Goal: Information Seeking & Learning: Learn about a topic

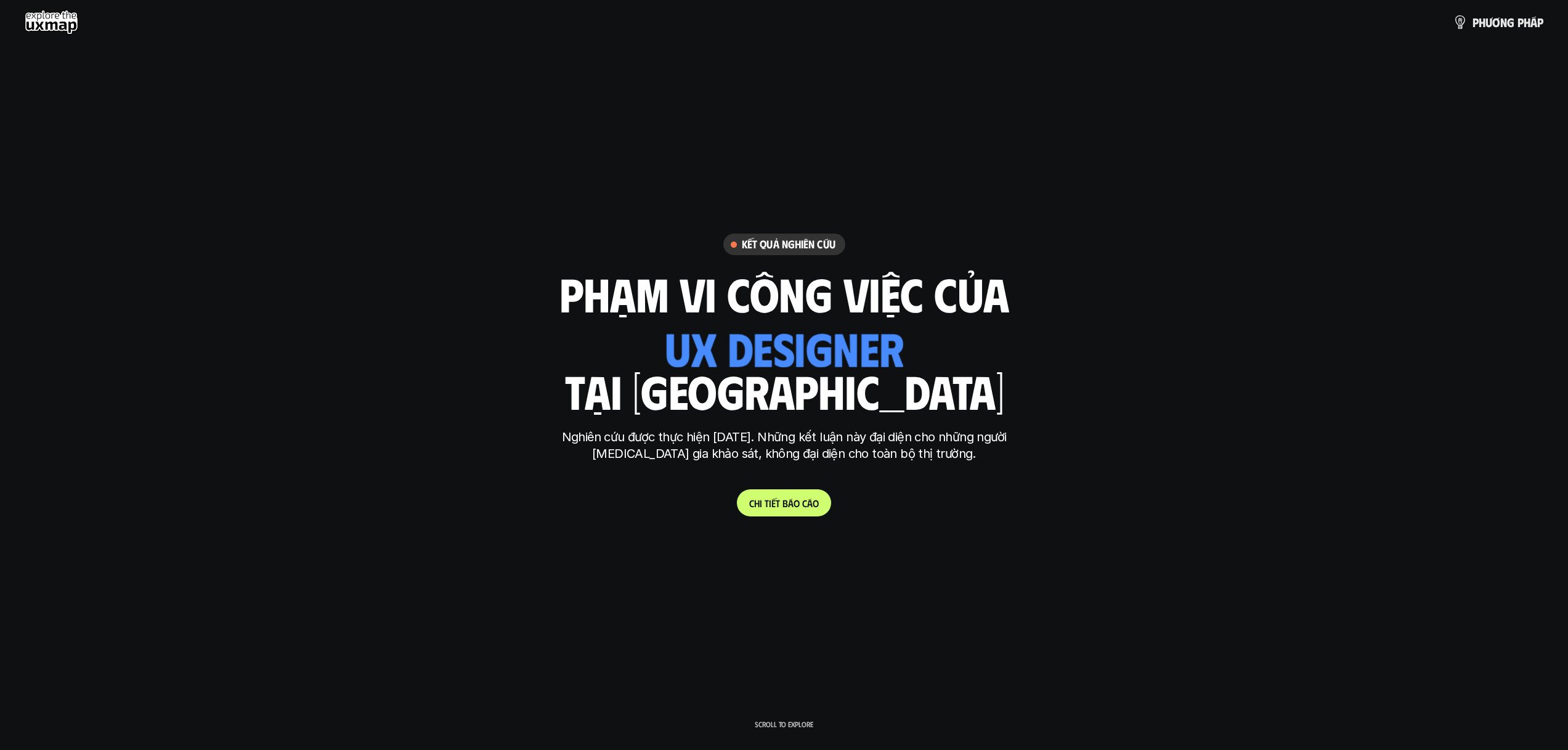
click at [806, 314] on h1 "phạm vi công việc của" at bounding box center [784, 293] width 450 height 52
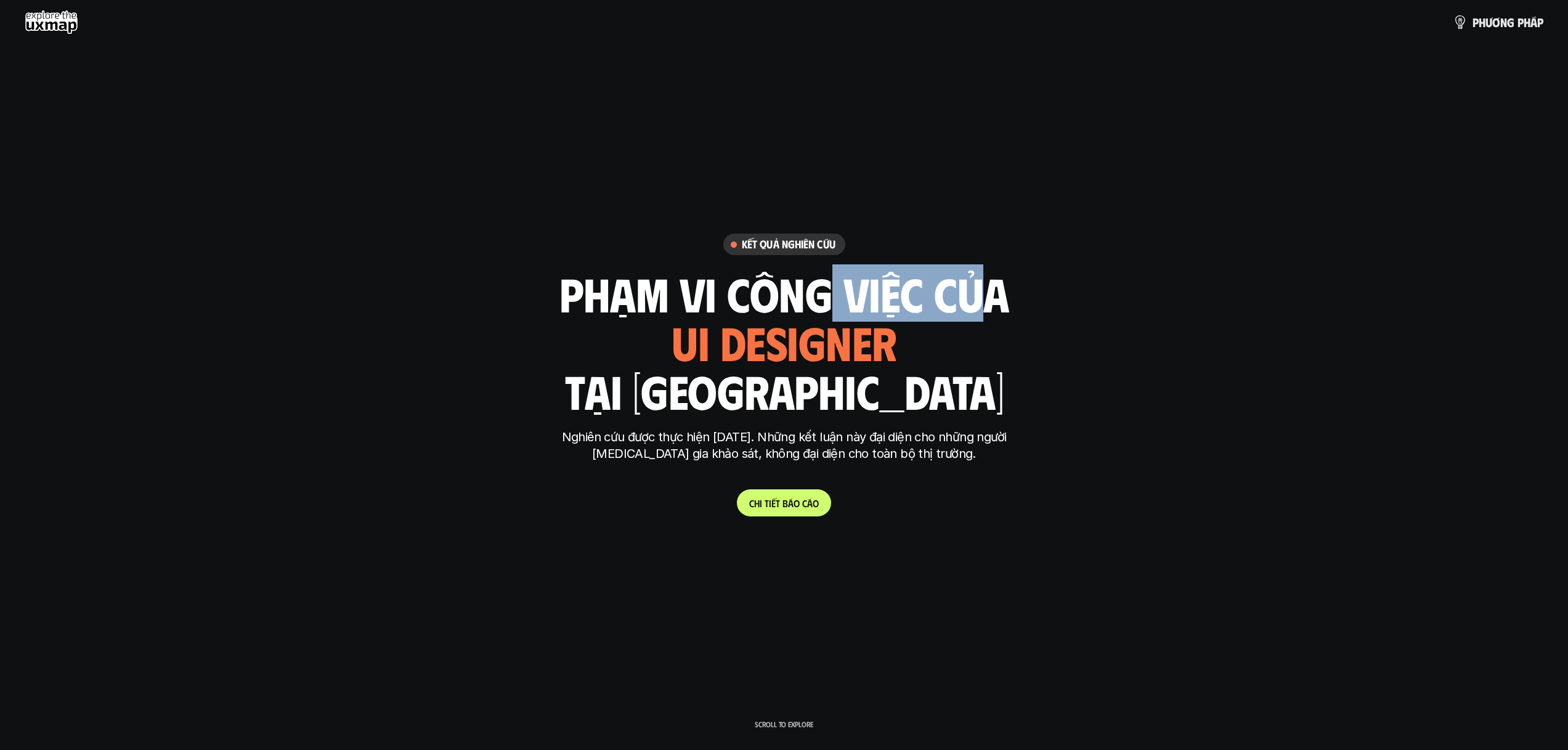
drag, startPoint x: 823, startPoint y: 295, endPoint x: 982, endPoint y: 293, distance: 159.0
click at [951, 288] on h1 "phạm vi công việc của" at bounding box center [784, 293] width 450 height 52
click at [982, 293] on h1 "phạm vi công việc của" at bounding box center [784, 293] width 450 height 52
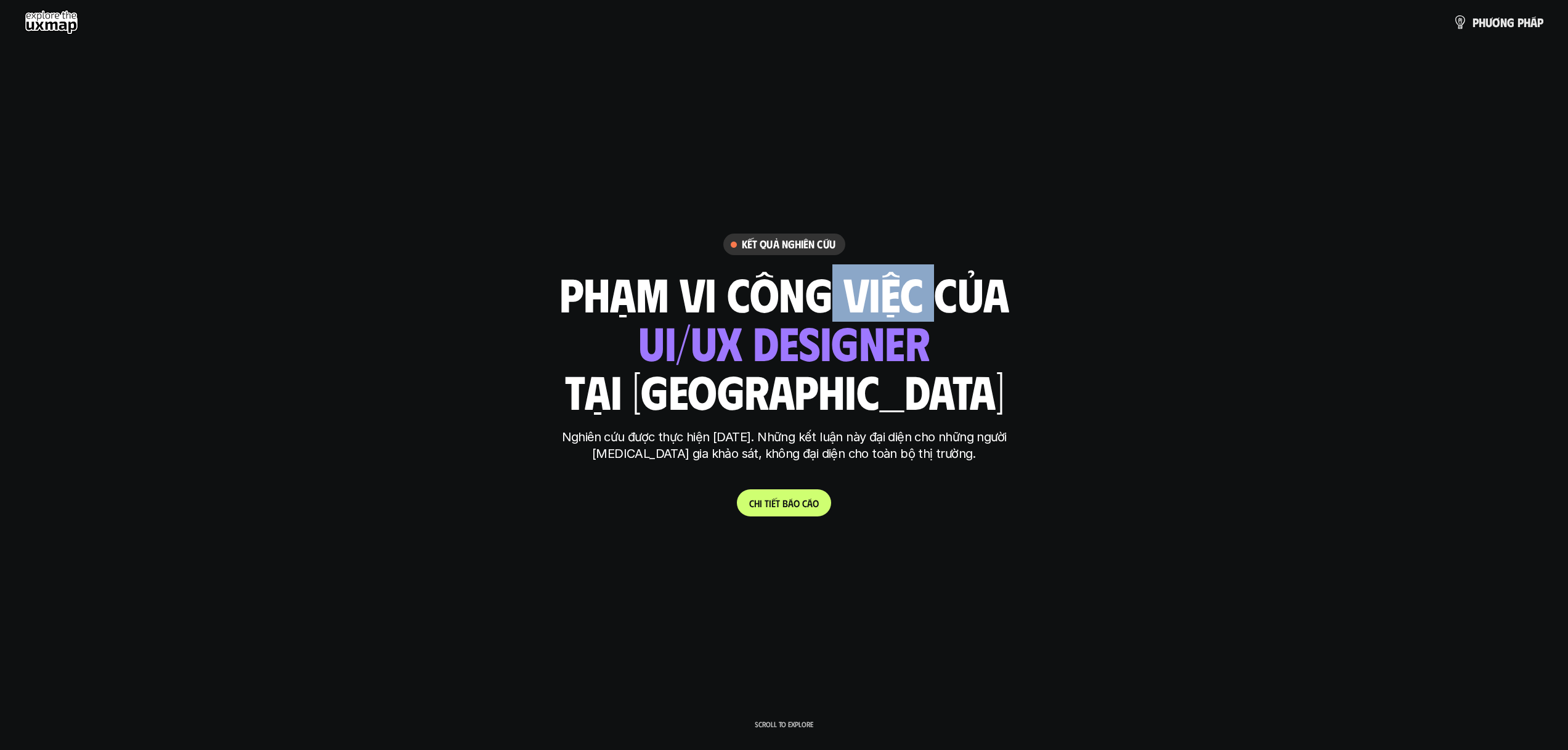
drag, startPoint x: 814, startPoint y: 312, endPoint x: 925, endPoint y: 310, distance: 111.0
click at [925, 310] on h1 "phạm vi công việc của" at bounding box center [784, 293] width 450 height 52
click at [984, 292] on h1 "phạm vi công việc của" at bounding box center [784, 293] width 450 height 52
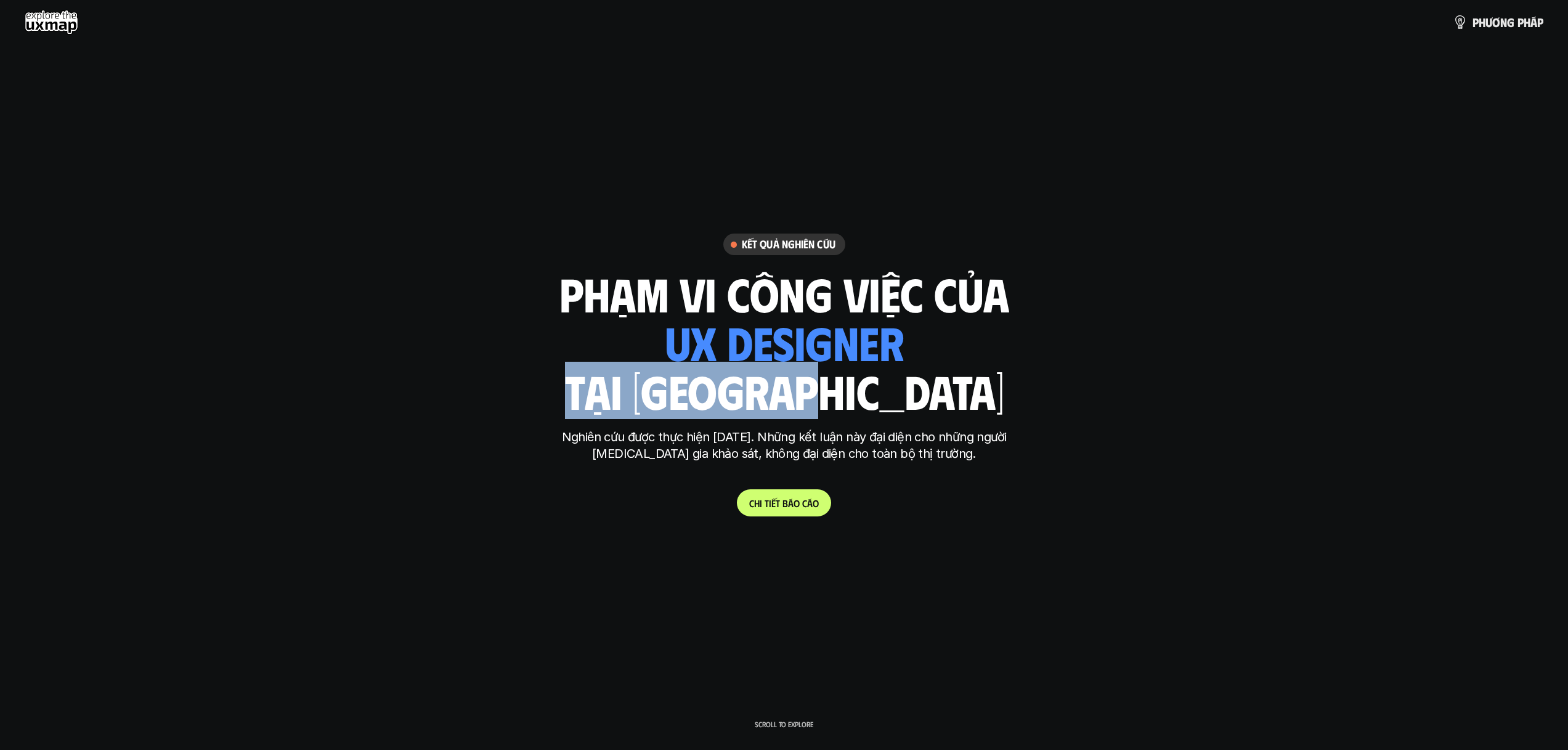
drag, startPoint x: 863, startPoint y: 373, endPoint x: 646, endPoint y: 360, distance: 217.4
click at [654, 386] on div "phạm vi công việc của ui designer ui/ux designer product designer [DEMOGRAPHIC_…" at bounding box center [784, 342] width 450 height 144
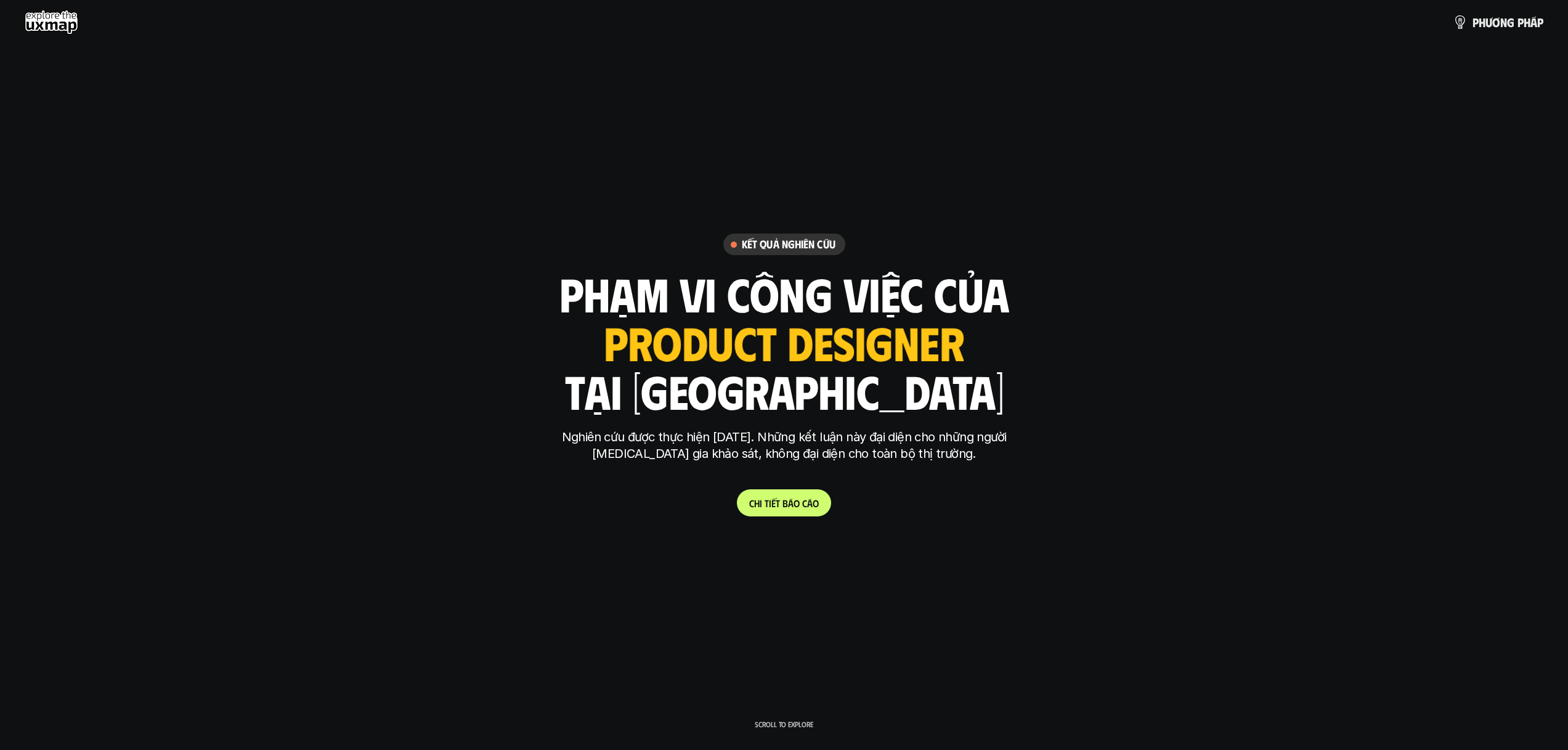
click at [804, 237] on h6 "Kết quả nghiên cứu" at bounding box center [789, 245] width 94 height 14
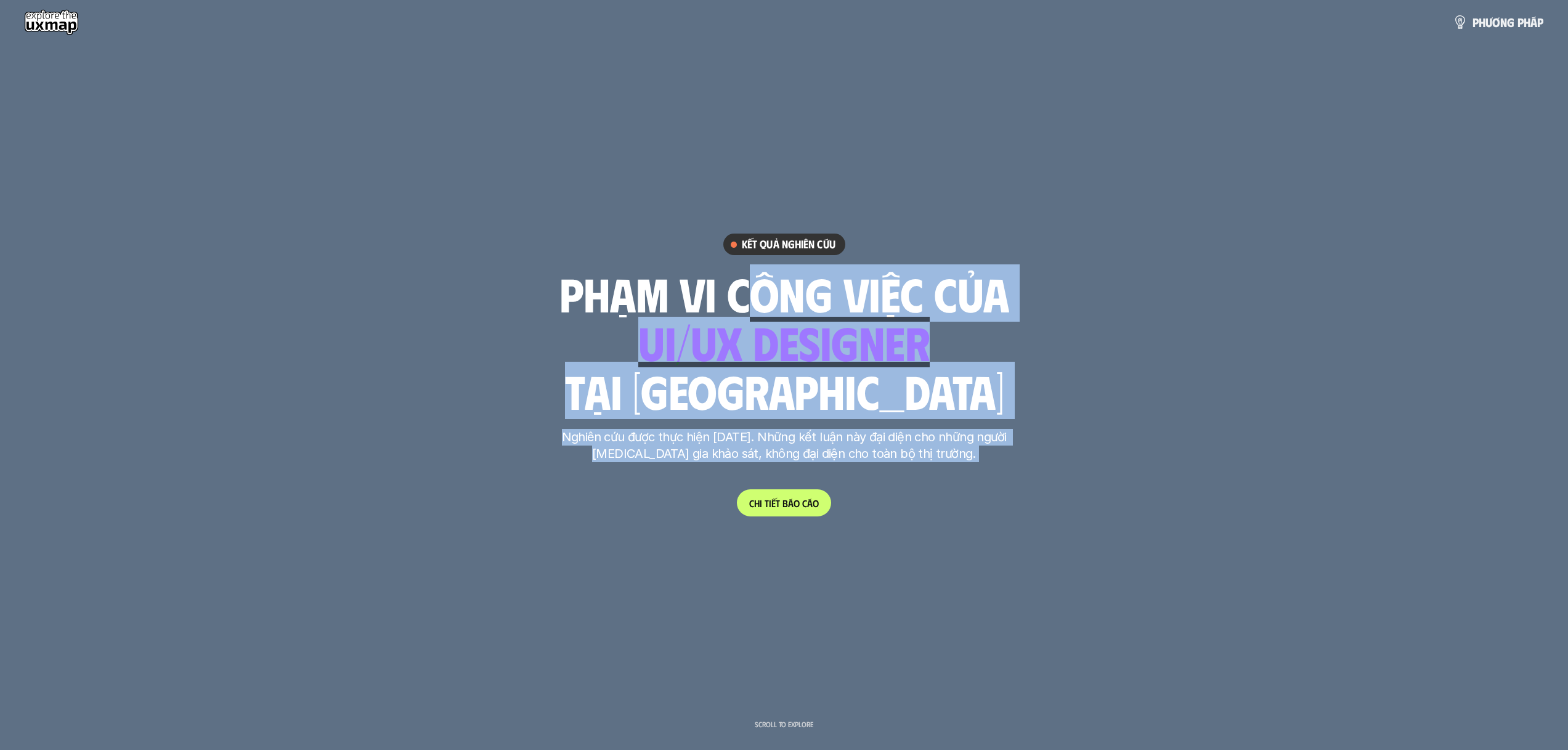
drag, startPoint x: 729, startPoint y: 299, endPoint x: 1018, endPoint y: 310, distance: 289.2
click at [995, 312] on h1 "phạm vi công việc của" at bounding box center [784, 293] width 450 height 52
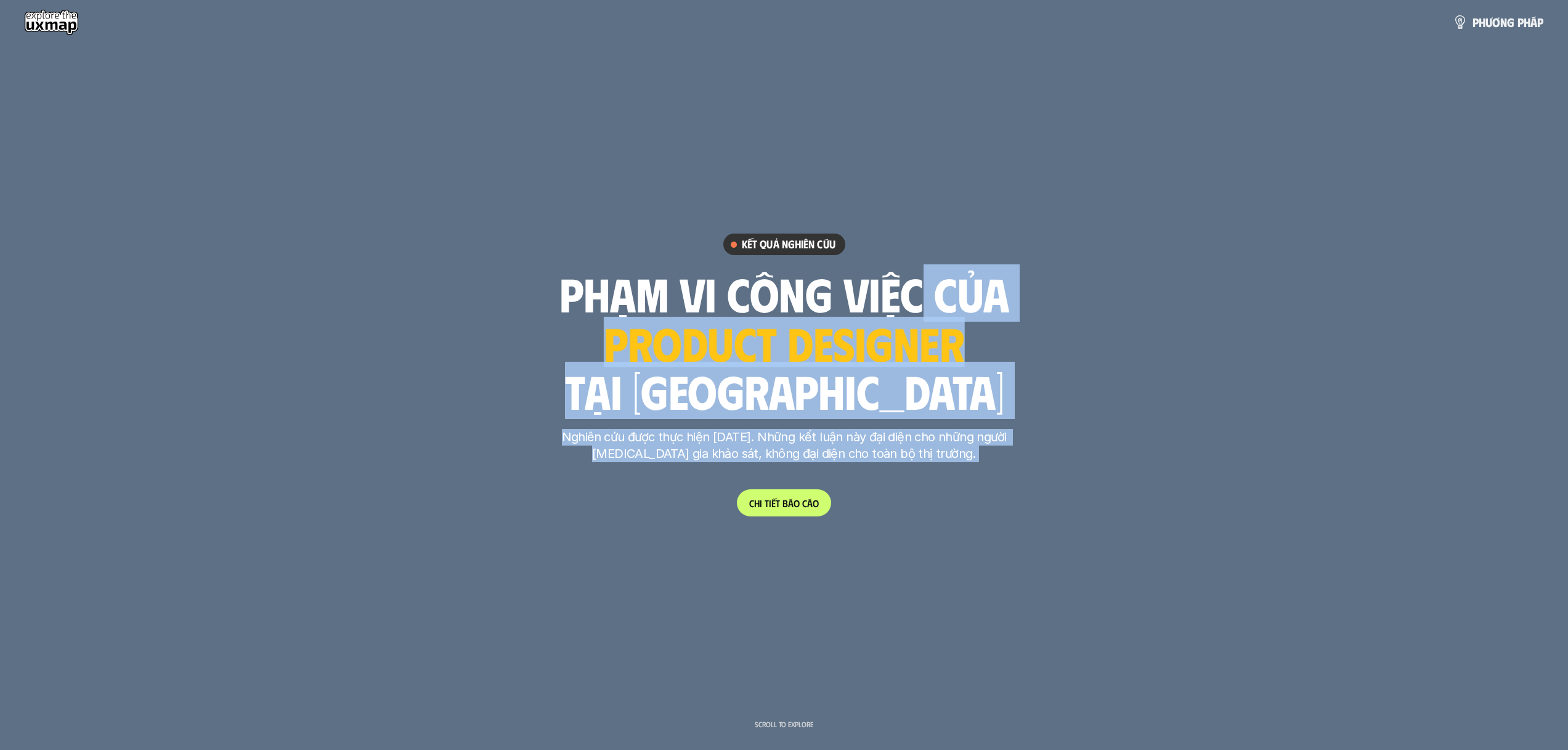
drag, startPoint x: 899, startPoint y: 308, endPoint x: 1023, endPoint y: 313, distance: 124.1
click at [992, 315] on h1 "phạm vi công việc của" at bounding box center [784, 293] width 450 height 52
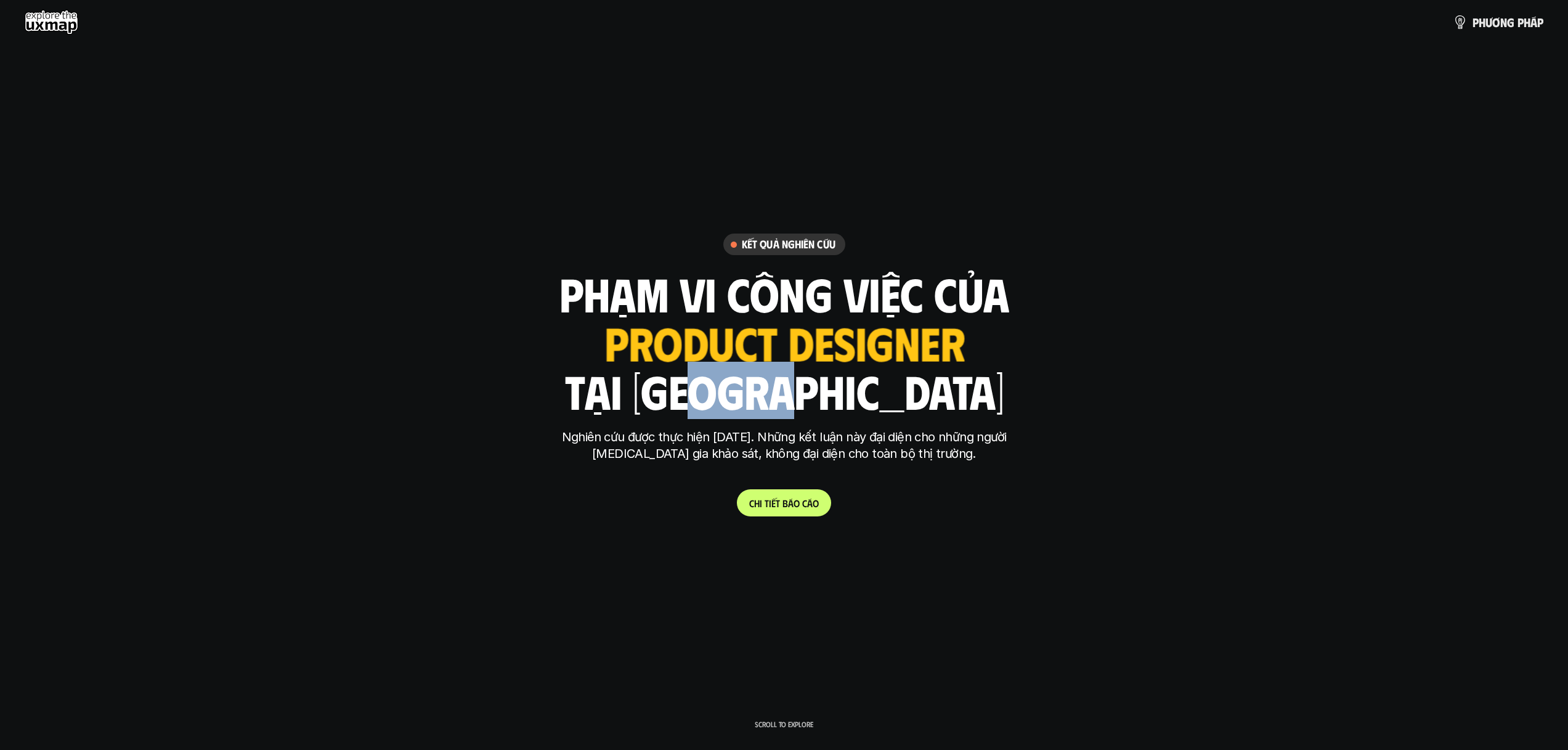
drag, startPoint x: 798, startPoint y: 393, endPoint x: 873, endPoint y: 399, distance: 75.2
click at [873, 399] on h1 "tại [GEOGRAPHIC_DATA]" at bounding box center [784, 391] width 440 height 52
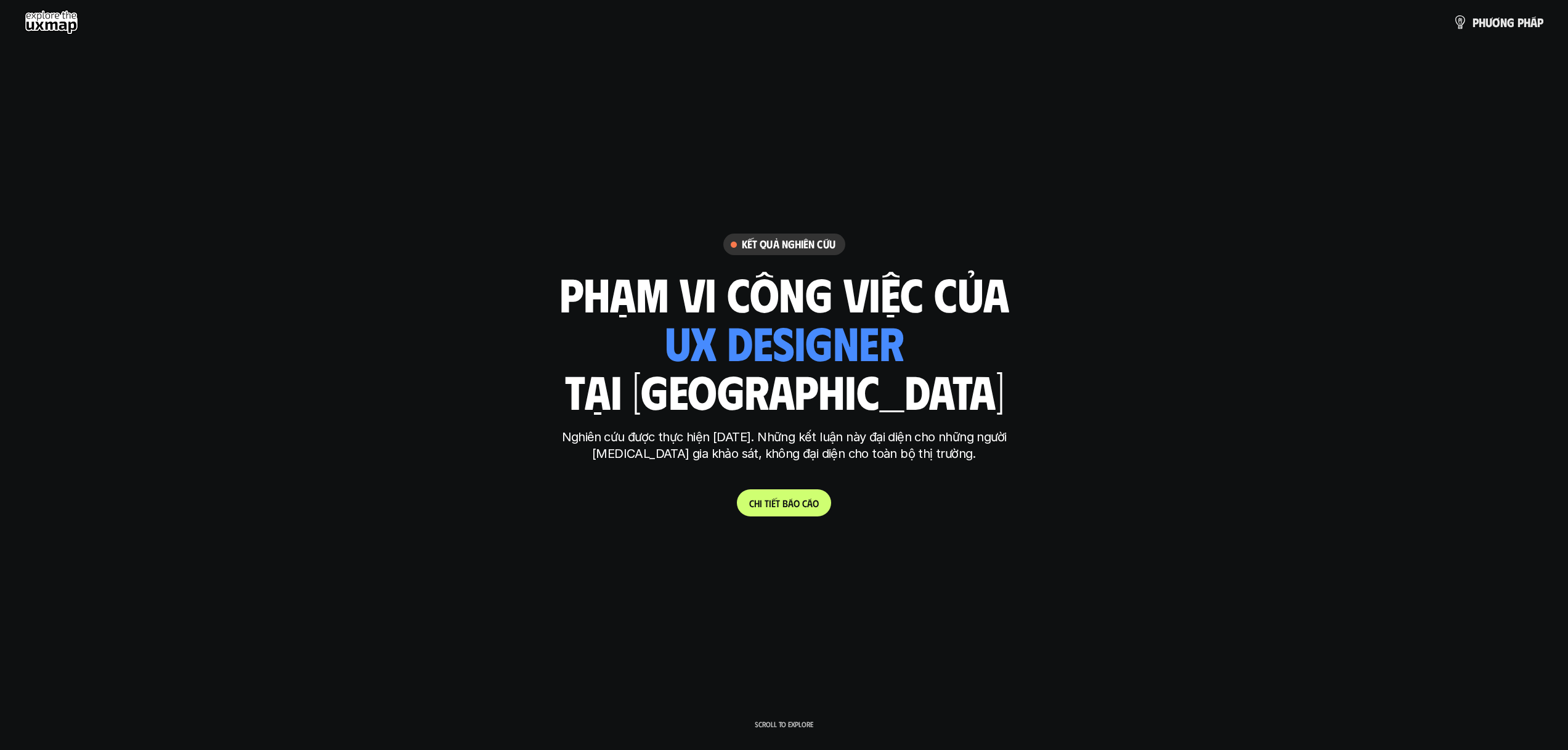
click at [951, 393] on div "phạm vi công việc của ui designer ui/ux designer product designer [DEMOGRAPHIC_…" at bounding box center [784, 342] width 450 height 144
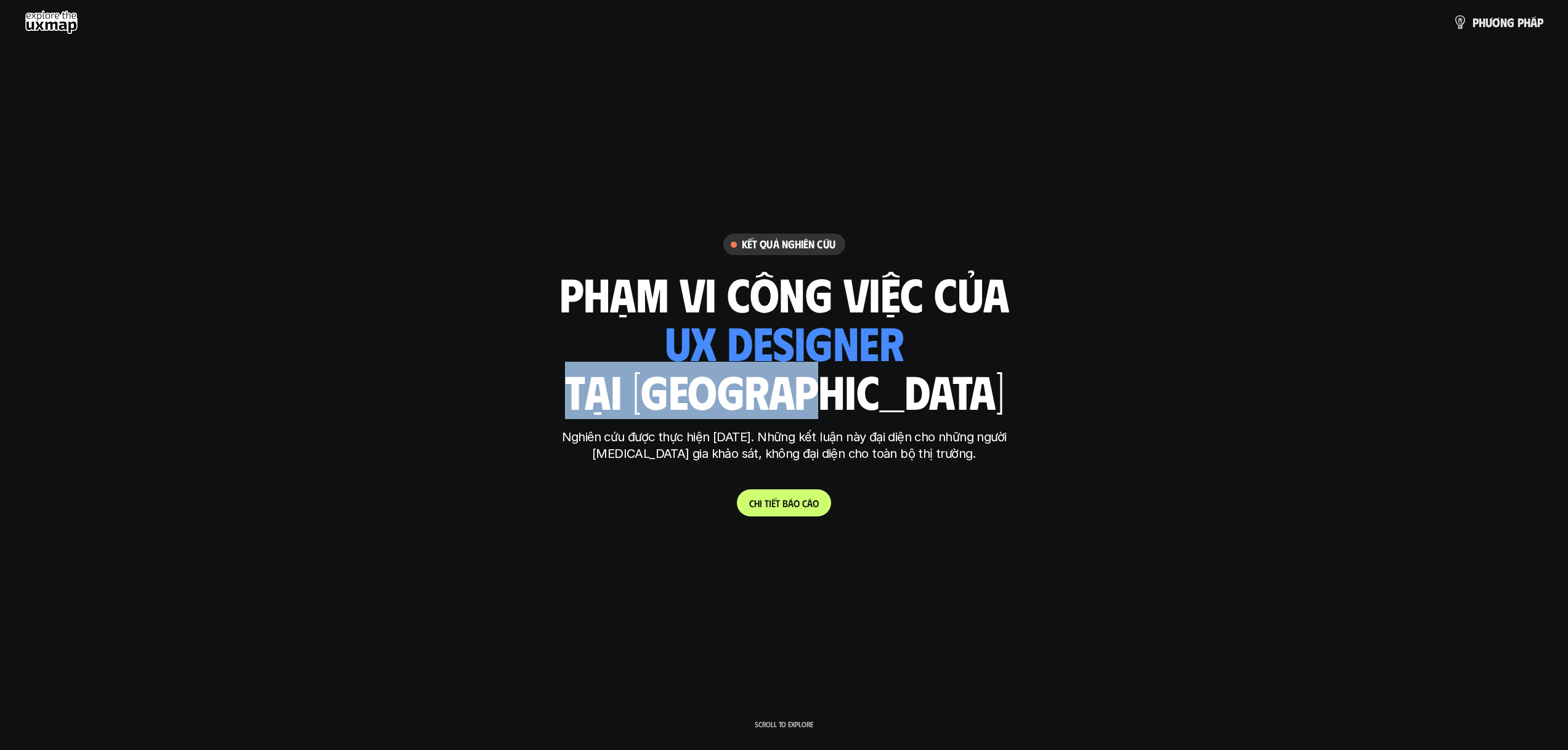
drag, startPoint x: 835, startPoint y: 387, endPoint x: 604, endPoint y: 385, distance: 231.0
click at [604, 385] on div "phạm vi công việc của ui designer ui/ux designer product designer [DEMOGRAPHIC_…" at bounding box center [784, 342] width 450 height 144
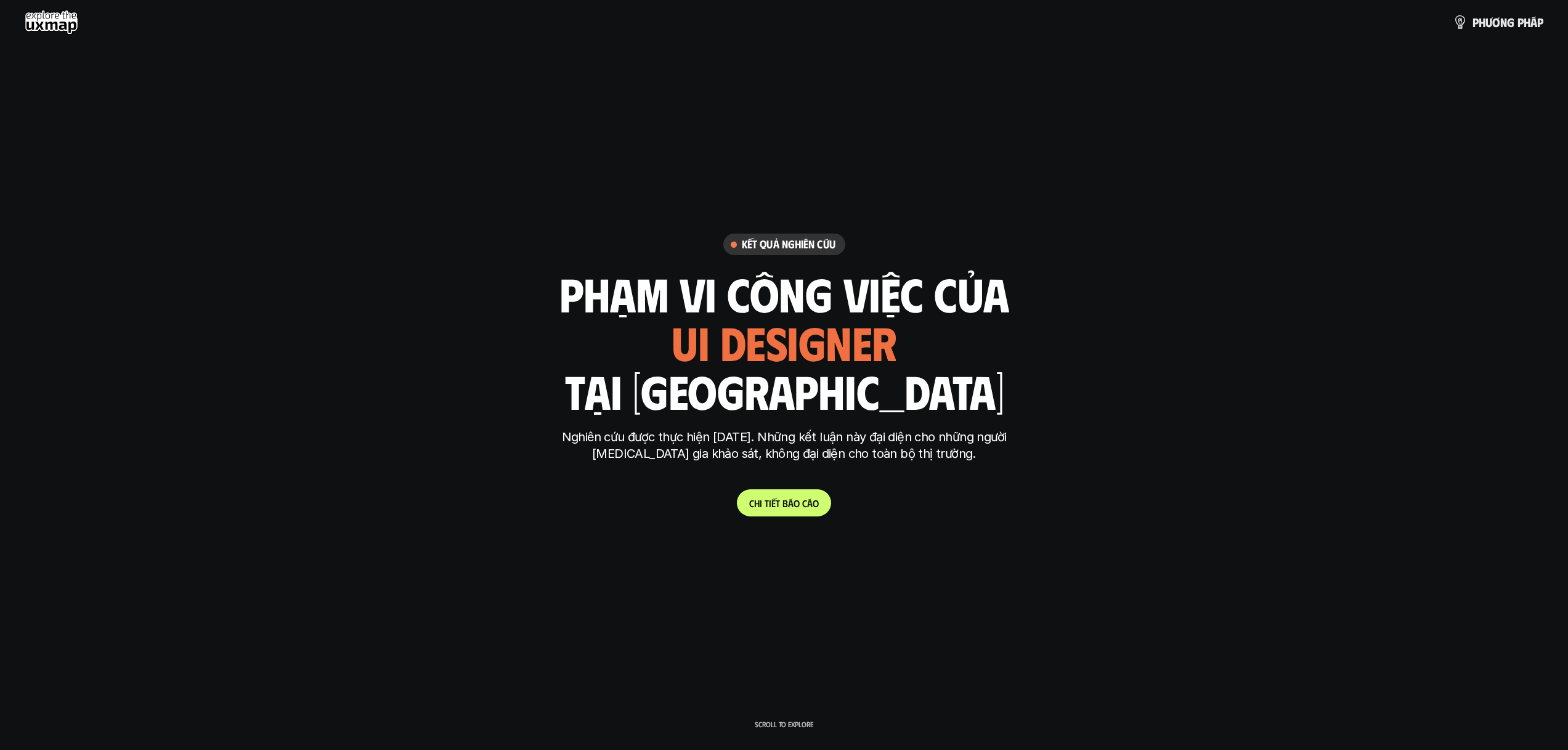
click at [684, 437] on p "Nghiên cứu được thực hiện [DATE]. Những kết luận này đại diện cho những người […" at bounding box center [784, 445] width 462 height 33
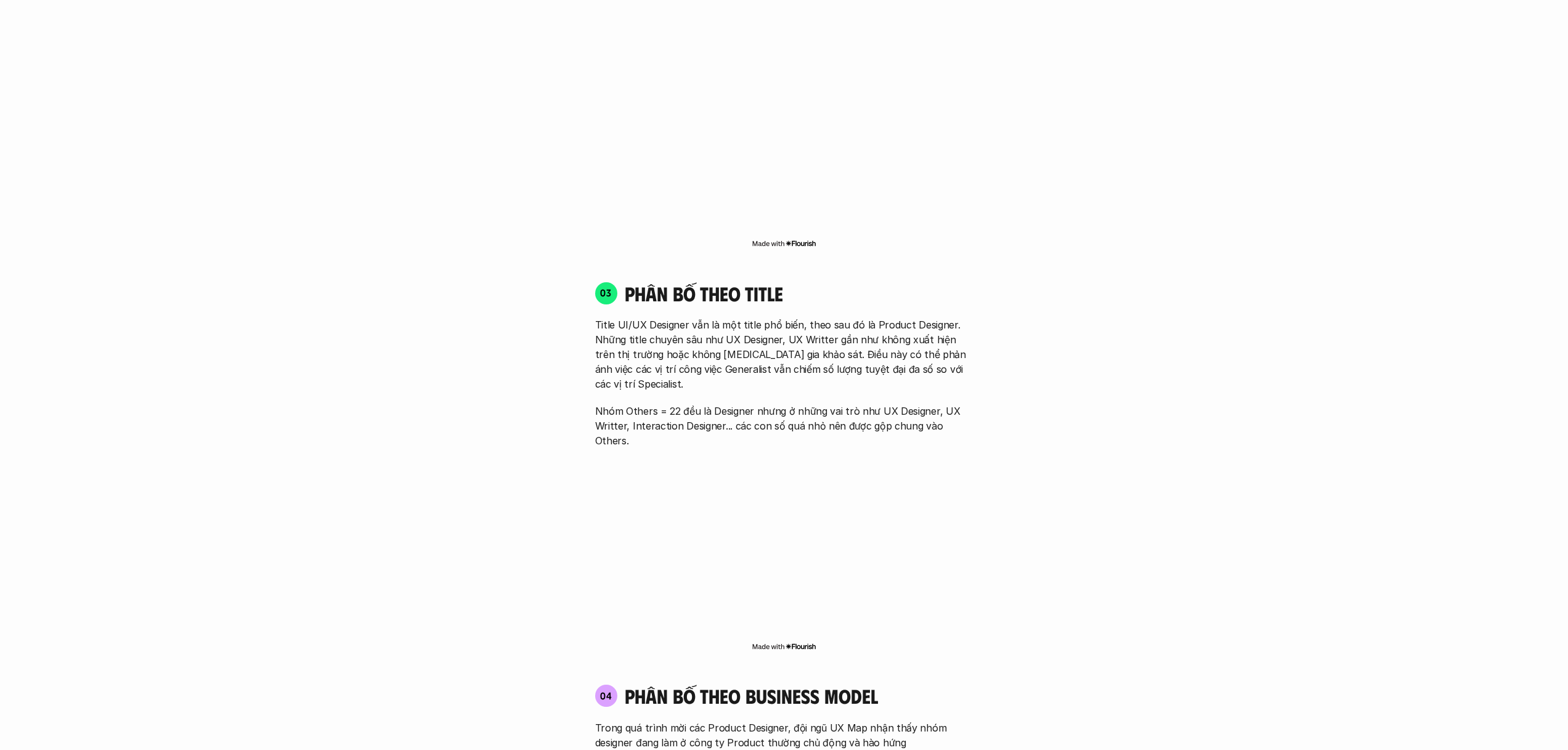
scroll to position [2599, 0]
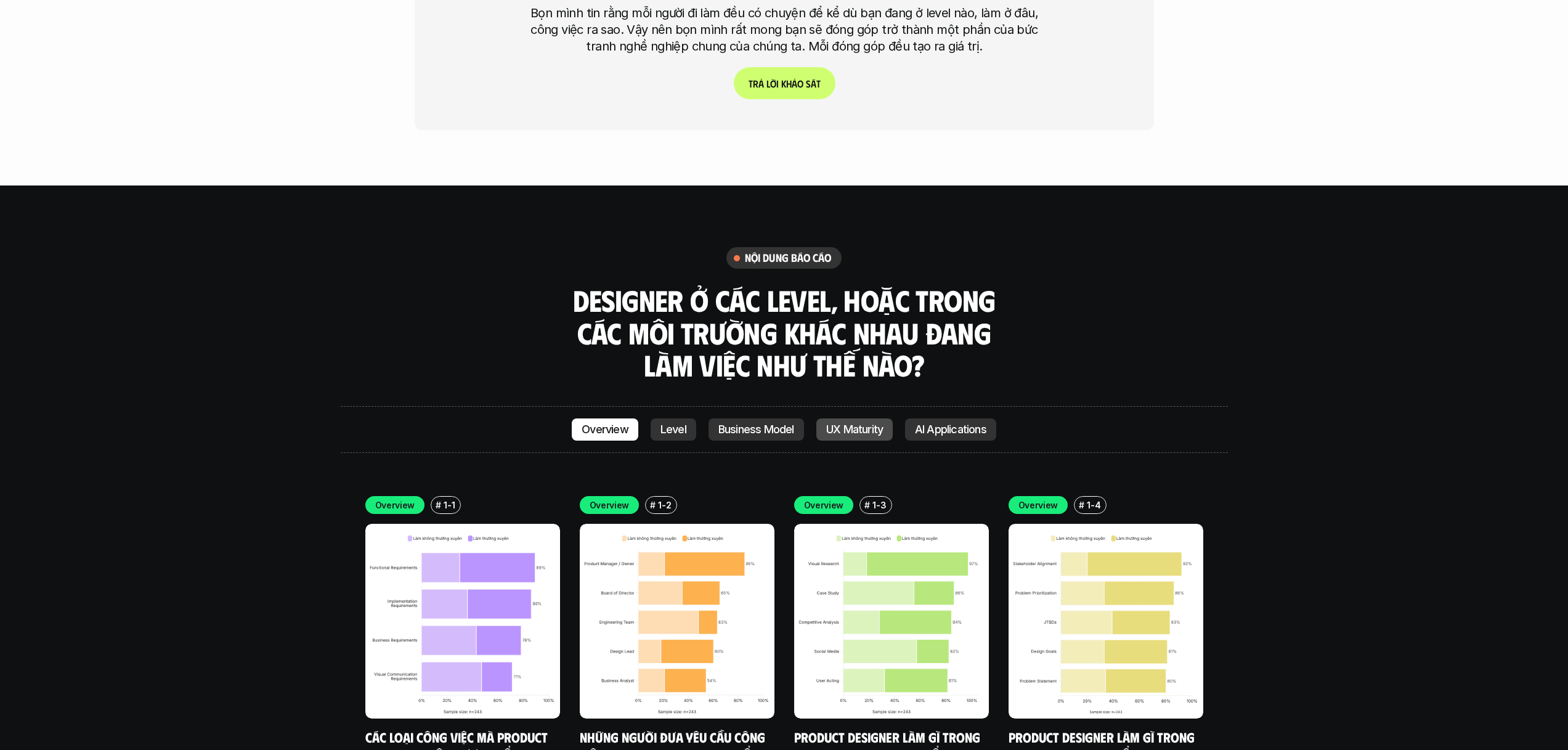
click at [838, 423] on p "UX Maturity" at bounding box center [854, 429] width 57 height 12
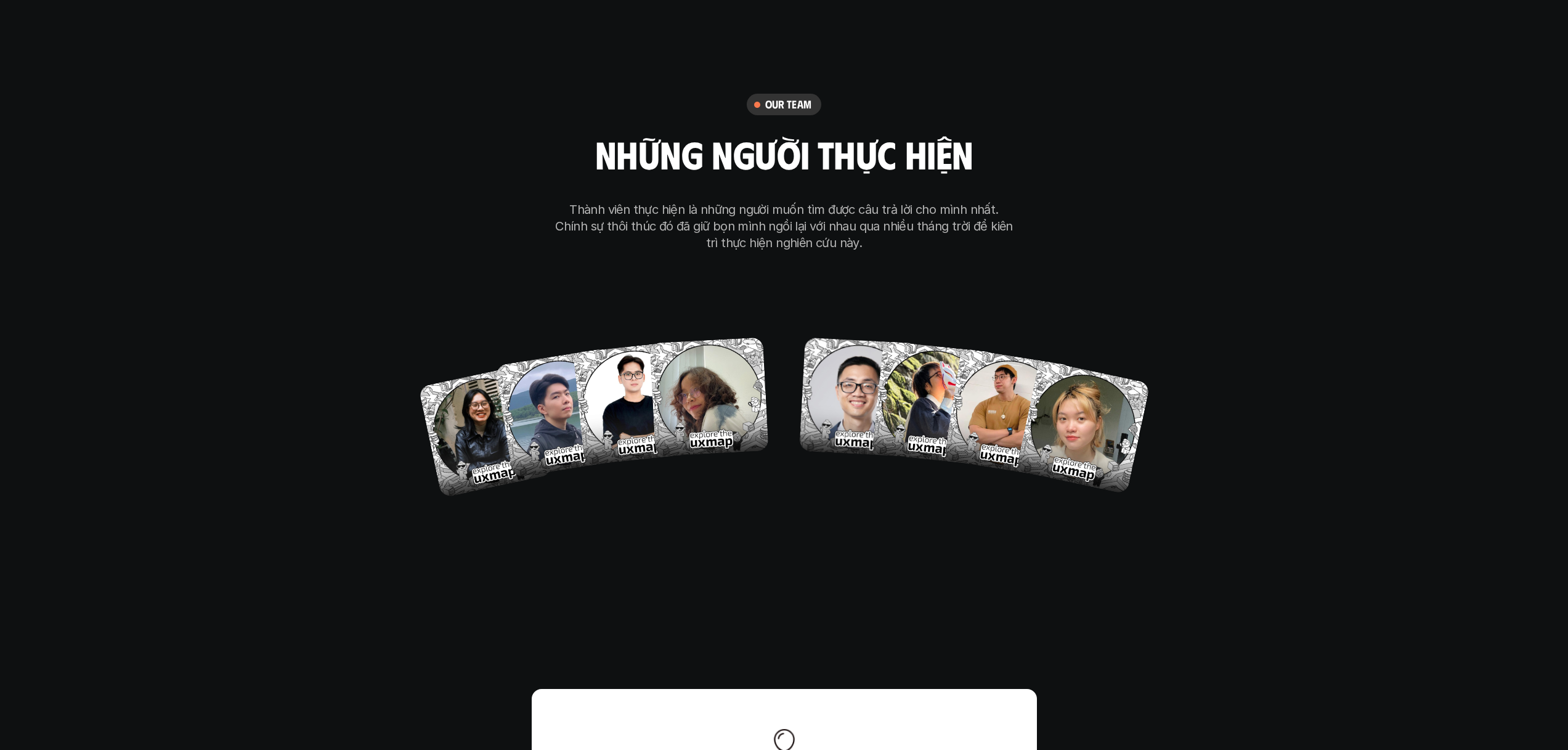
scroll to position [7304, 0]
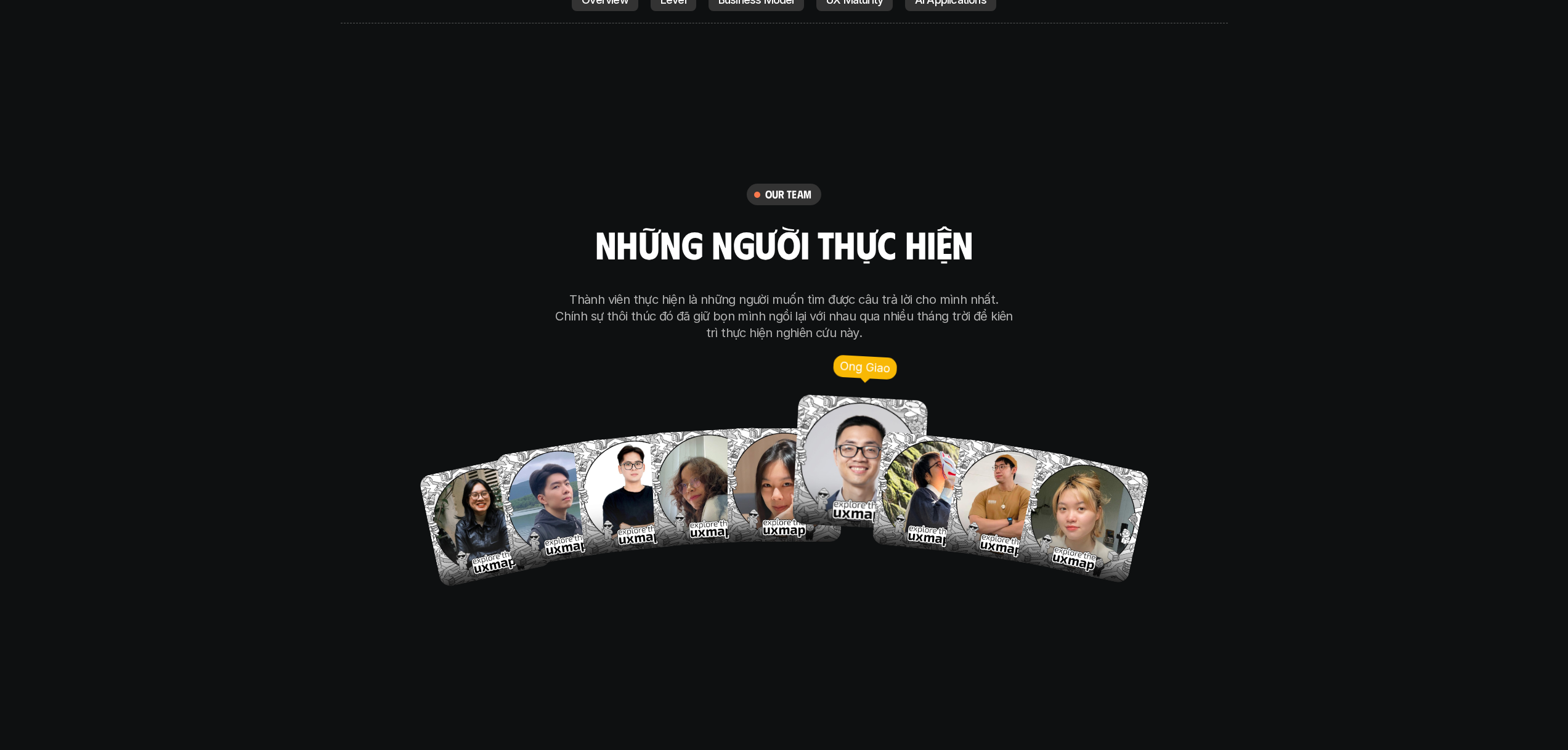
click at [831, 394] on img at bounding box center [859, 462] width 136 height 136
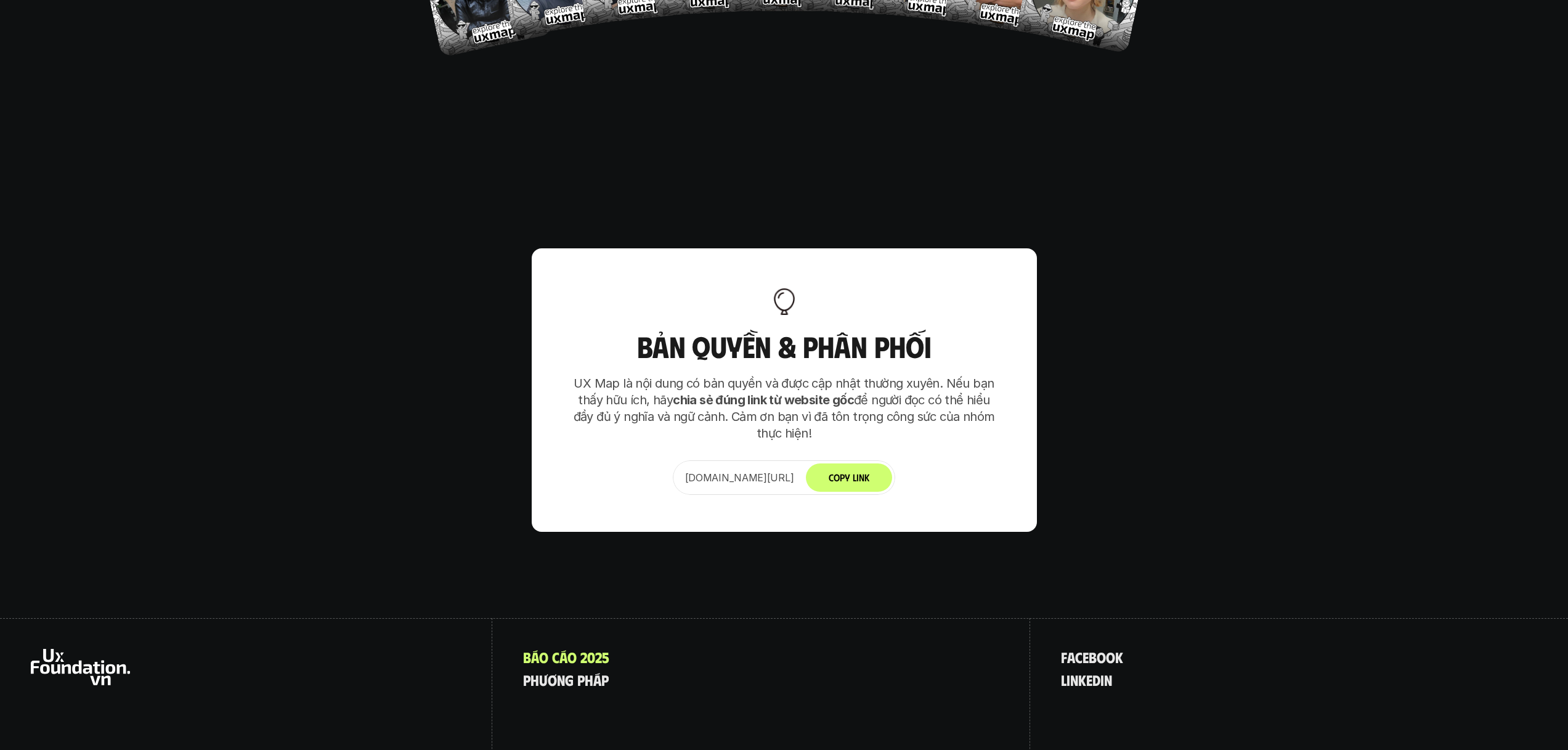
scroll to position [7890, 0]
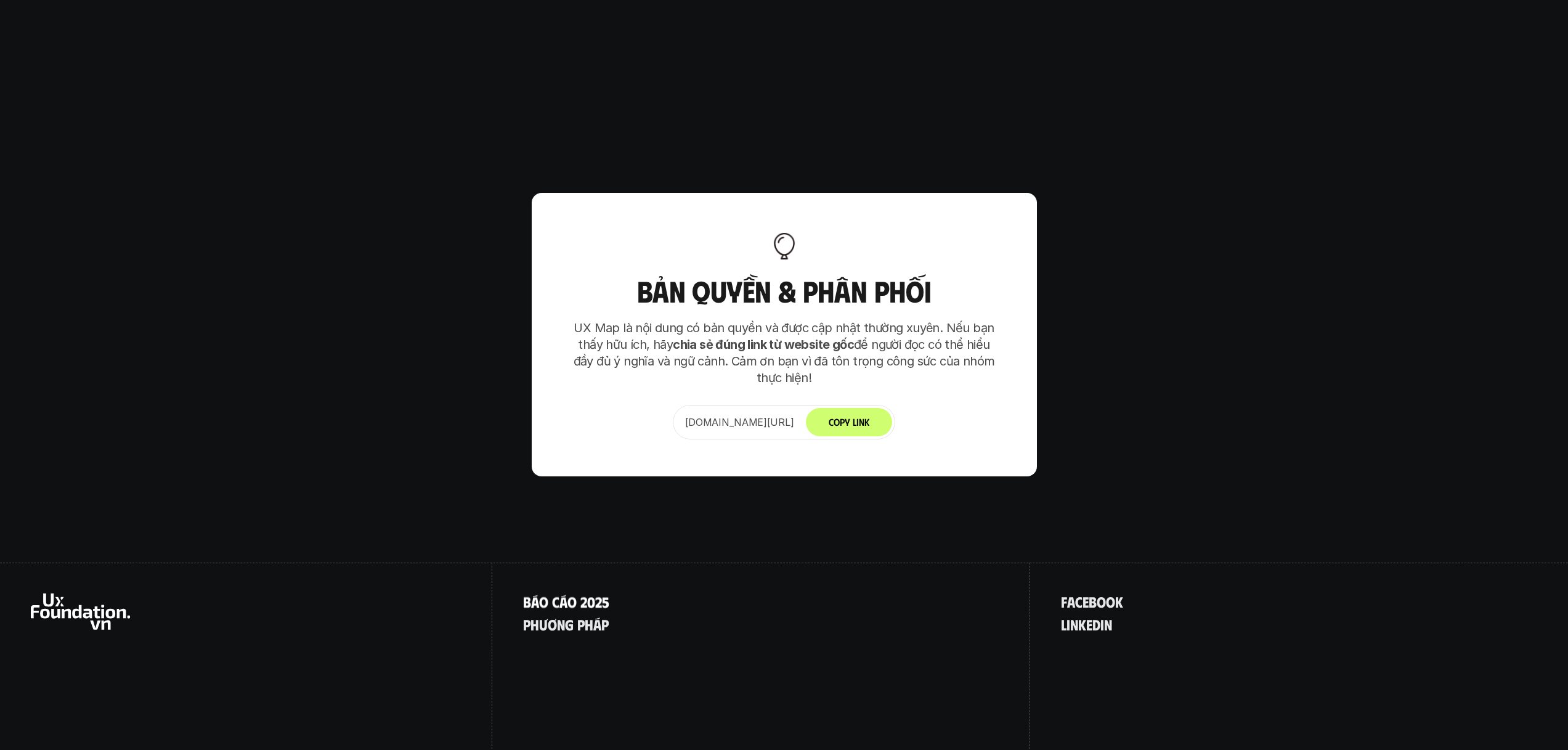
click at [564, 593] on p "B á o c á o 2 0 2 5" at bounding box center [566, 601] width 86 height 16
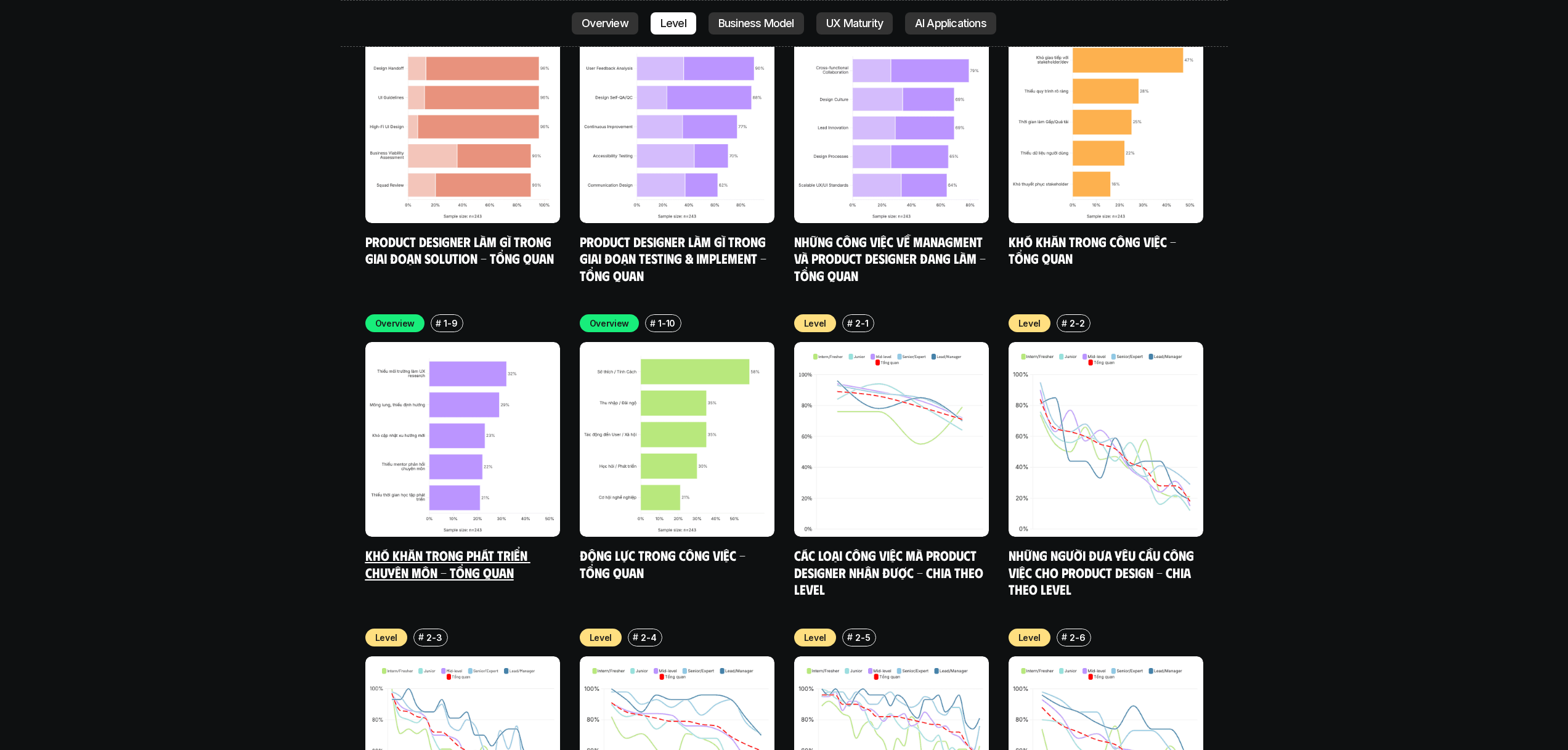
scroll to position [4738, 0]
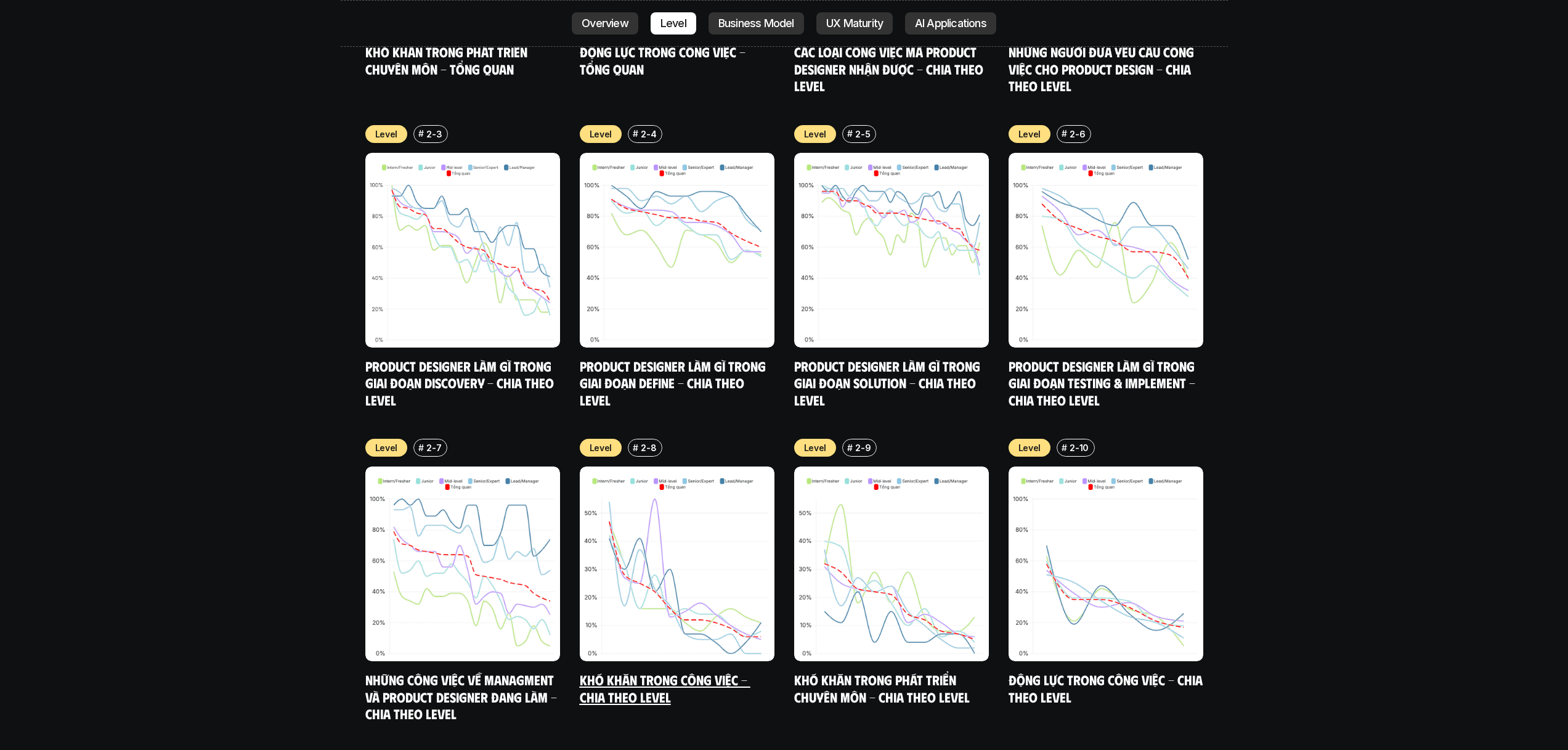
click at [674, 520] on img at bounding box center [677, 563] width 194 height 194
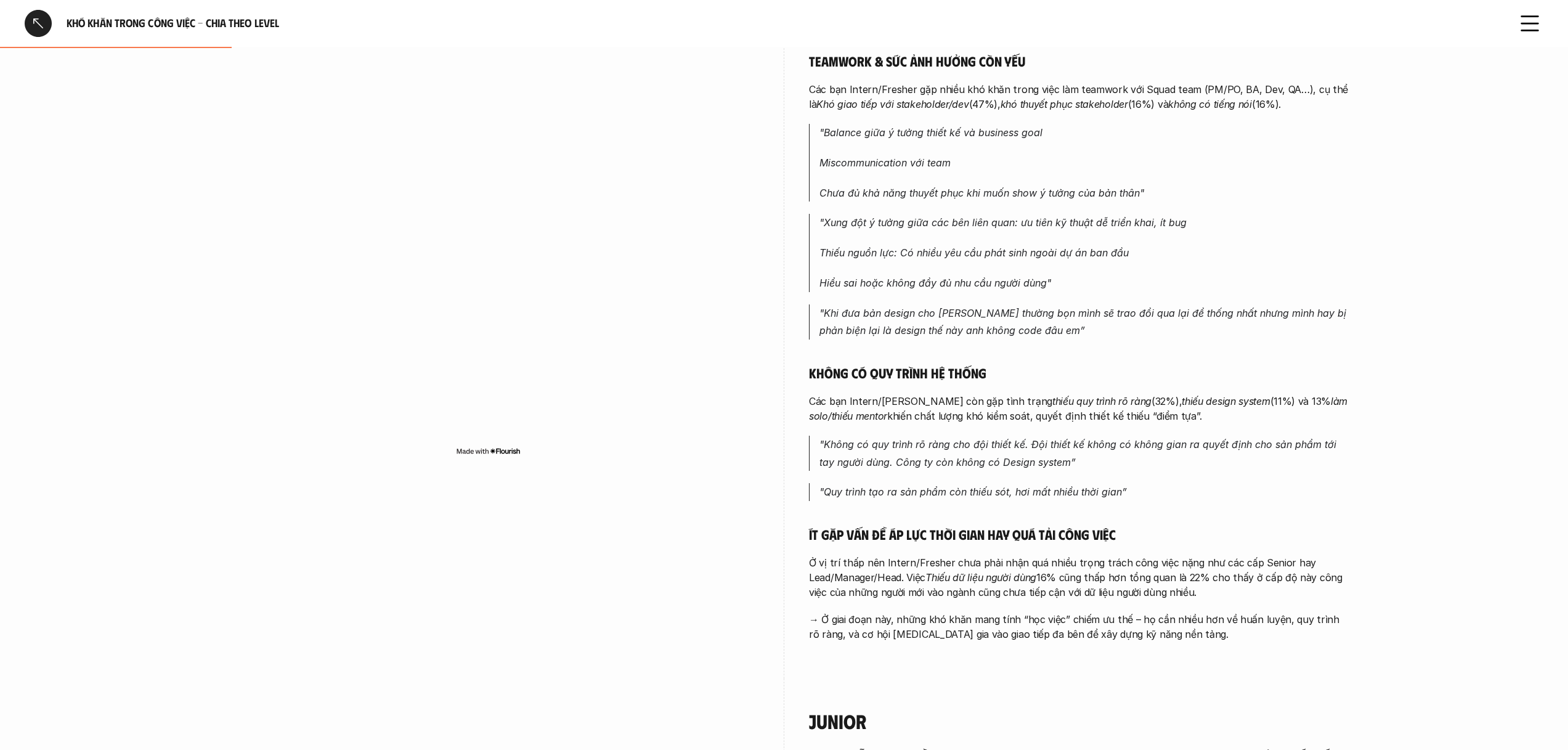
scroll to position [509, 0]
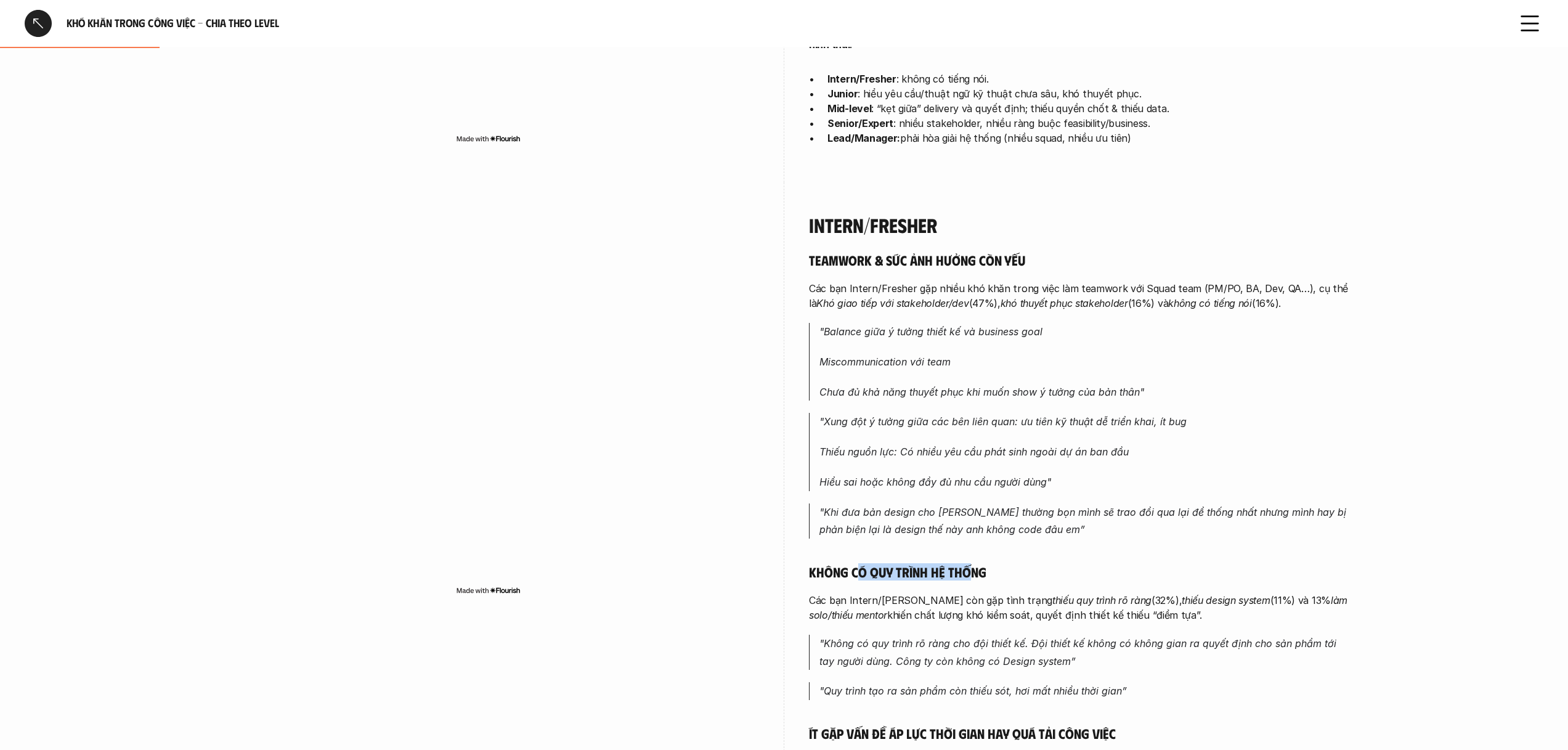
drag, startPoint x: 857, startPoint y: 557, endPoint x: 967, endPoint y: 557, distance: 110.0
click at [967, 563] on h5 "Không có quy trình hệ thống" at bounding box center [1080, 572] width 542 height 18
click at [990, 563] on h5 "Không có quy trình hệ thống" at bounding box center [1080, 572] width 542 height 18
drag, startPoint x: 978, startPoint y: 557, endPoint x: 814, endPoint y: 569, distance: 164.4
click at [814, 569] on div "Teamwork & sức ảnh hưởng còn yếu Các bạn Intern/Fresher gặp nhiều khó khăn tron…" at bounding box center [1080, 546] width 542 height 589
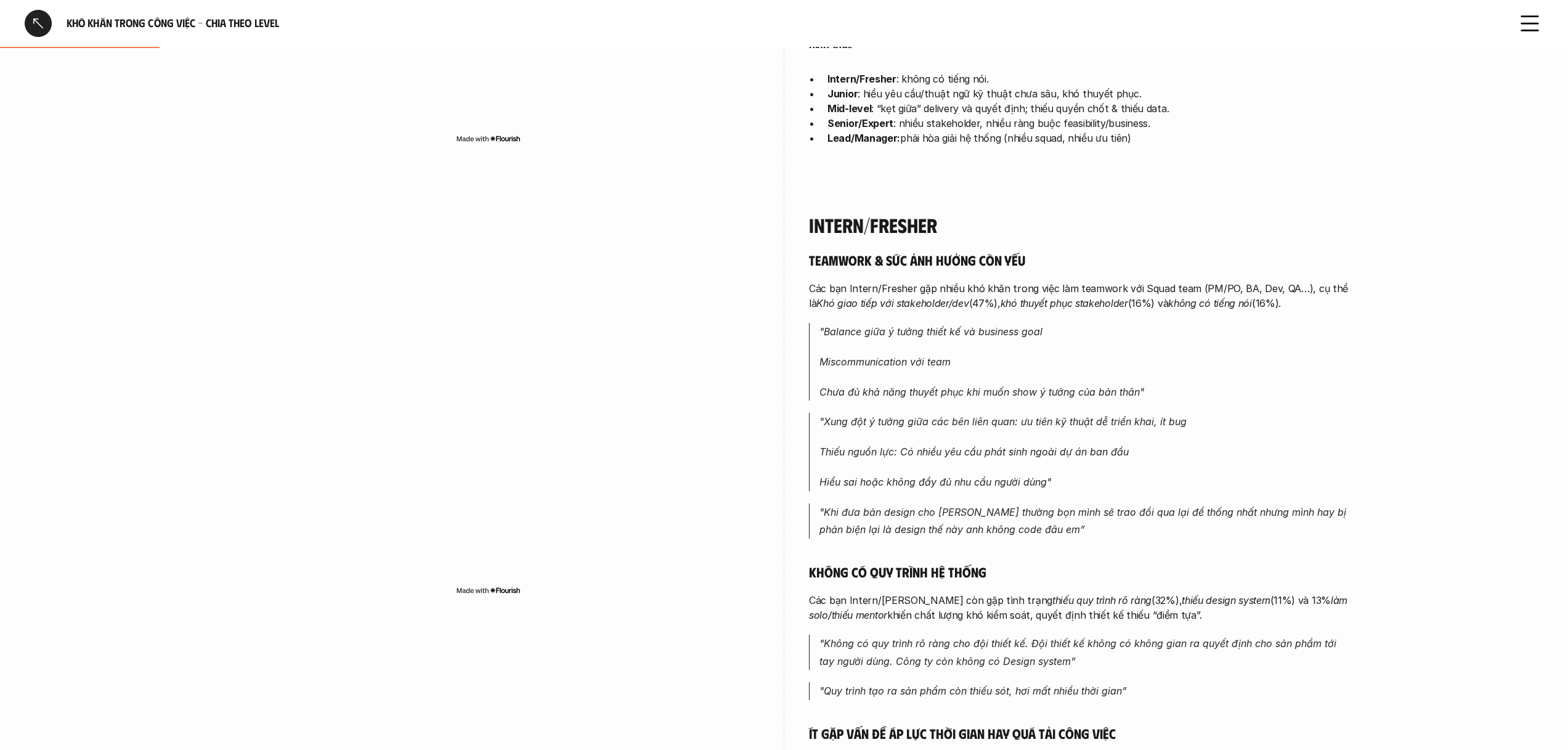
click at [814, 563] on h5 "Không có quy trình hệ thống" at bounding box center [1080, 572] width 542 height 18
drag, startPoint x: 812, startPoint y: 561, endPoint x: 988, endPoint y: 561, distance: 176.0
click at [988, 563] on h5 "Không có quy trình hệ thống" at bounding box center [1080, 572] width 542 height 18
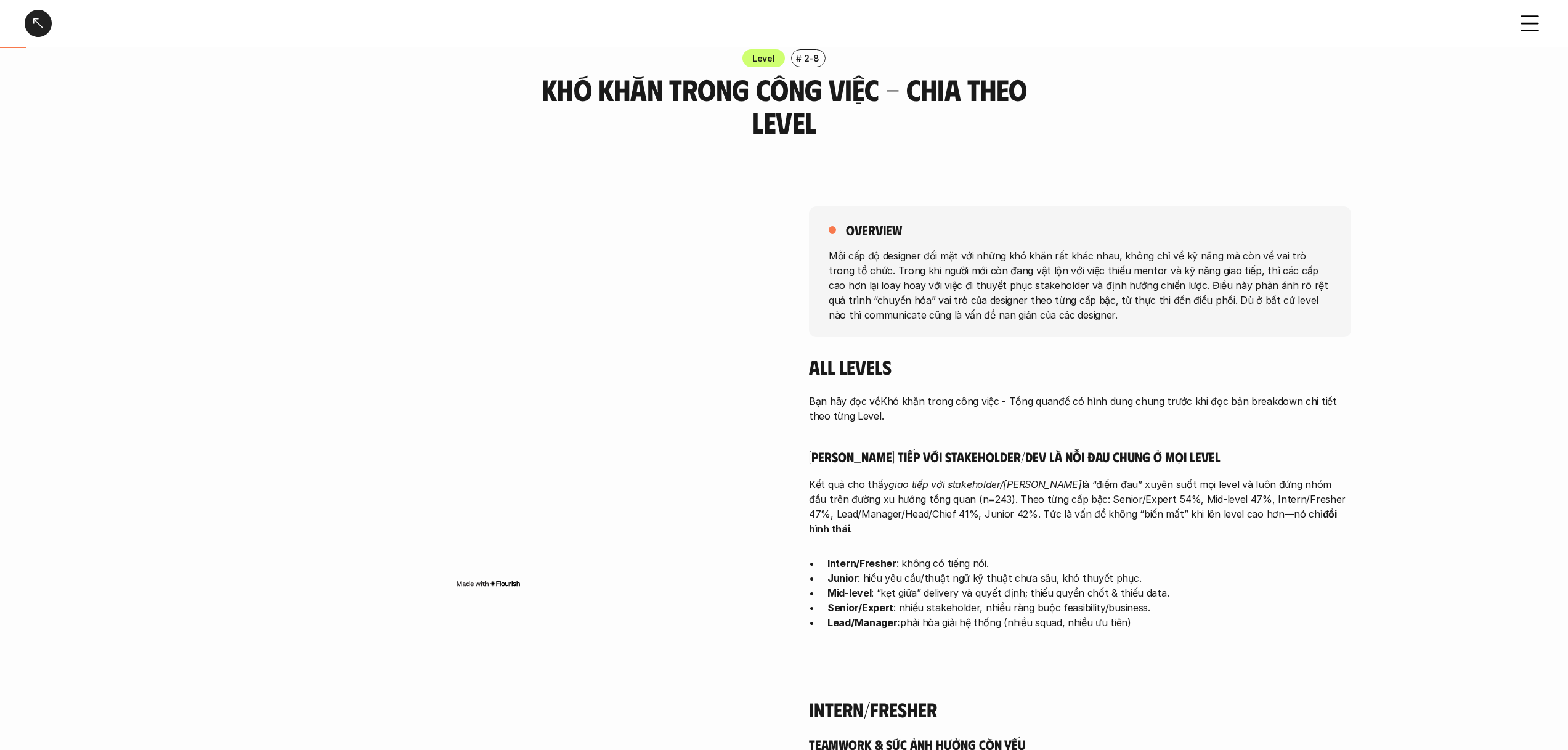
scroll to position [0, 0]
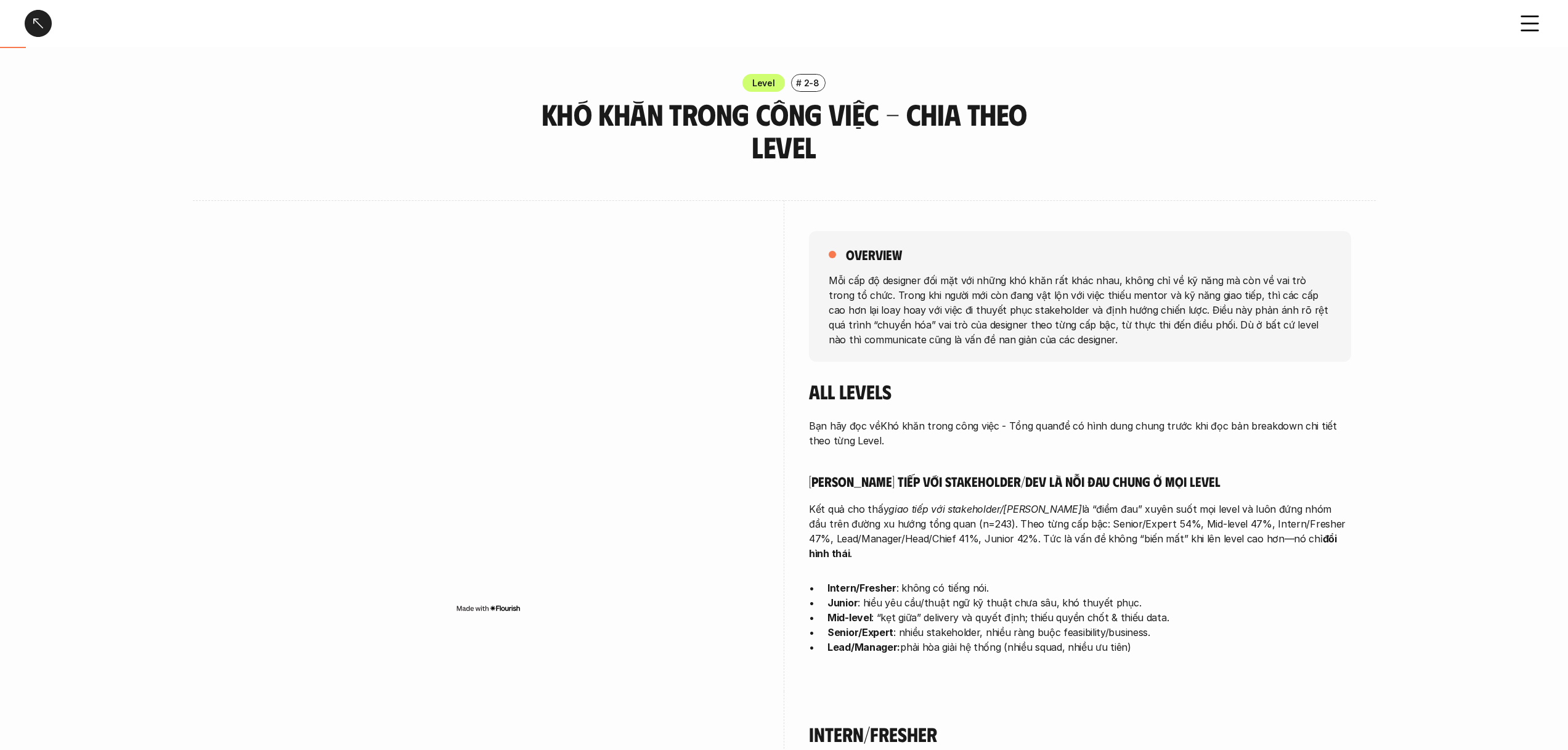
click at [44, 19] on div at bounding box center [38, 23] width 27 height 27
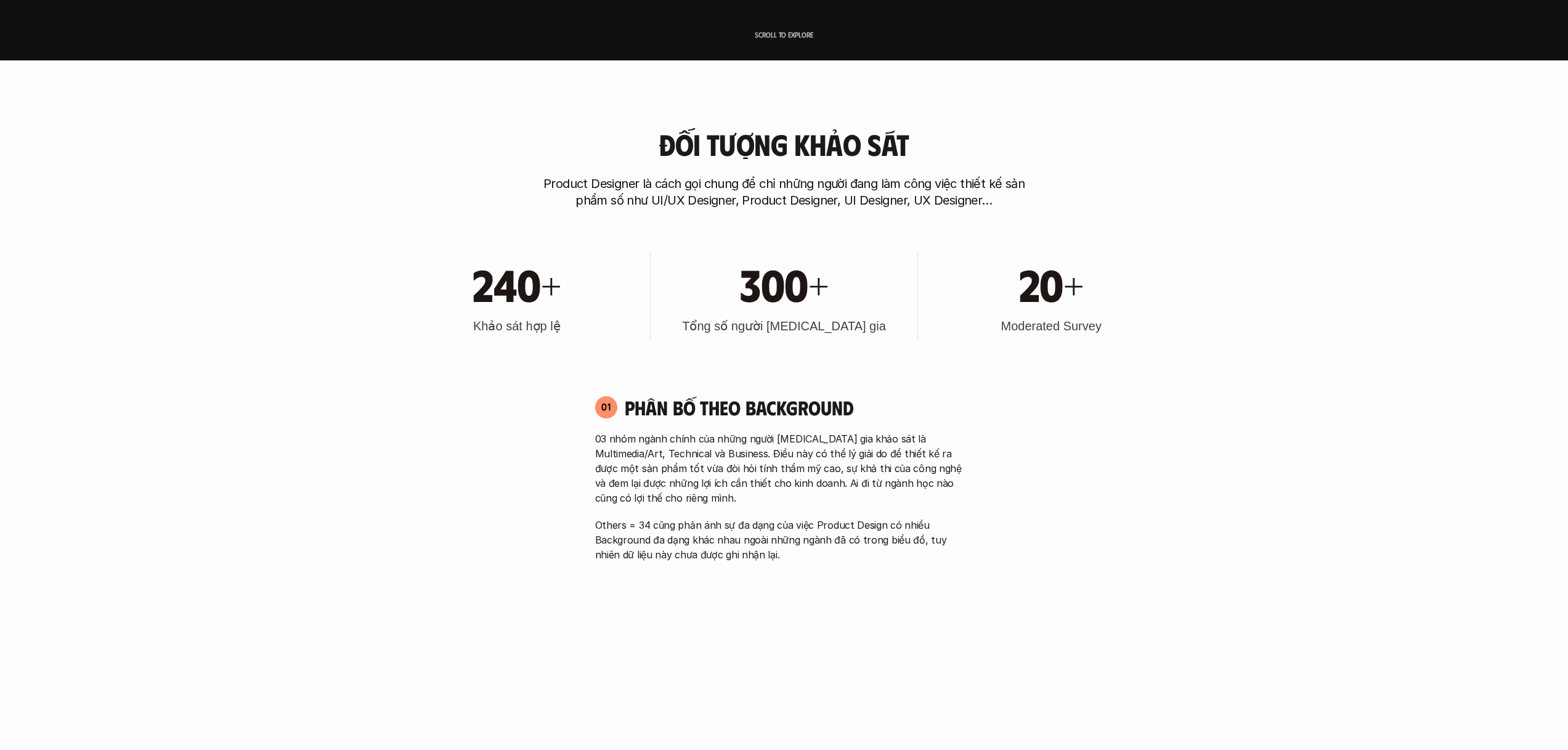
scroll to position [745, 0]
